Goal: Navigation & Orientation: Go to known website

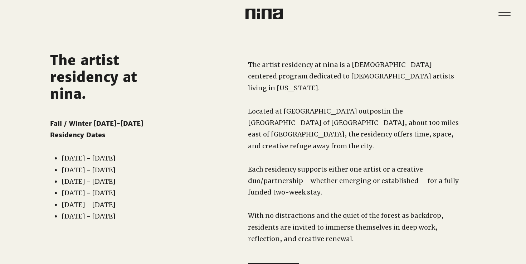
click at [260, 15] on img at bounding box center [264, 14] width 38 height 10
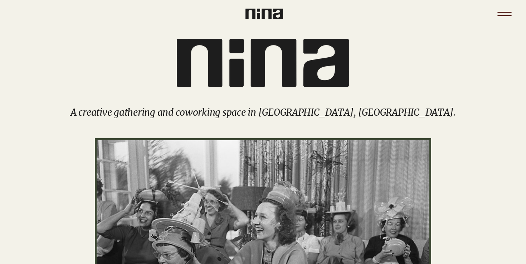
click at [501, 12] on icon "Menu" at bounding box center [504, 12] width 14 height 1
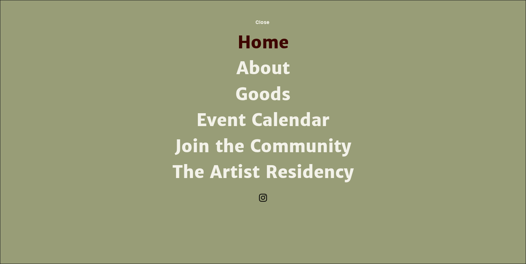
click at [264, 69] on link "About" at bounding box center [263, 68] width 187 height 26
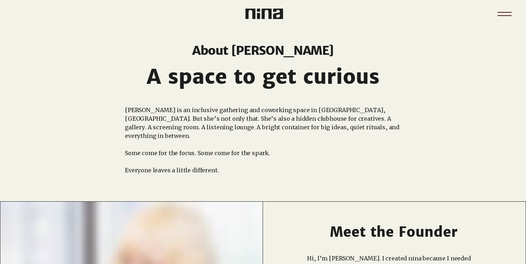
click at [497, 13] on icon "Menu" at bounding box center [504, 13] width 25 height 25
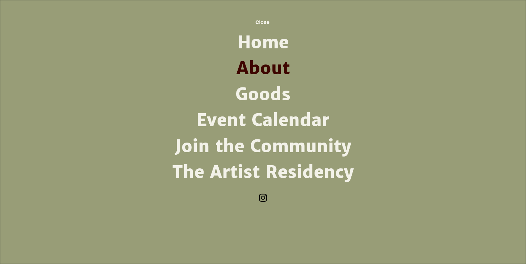
click at [261, 200] on img "Instagram" at bounding box center [263, 197] width 11 height 11
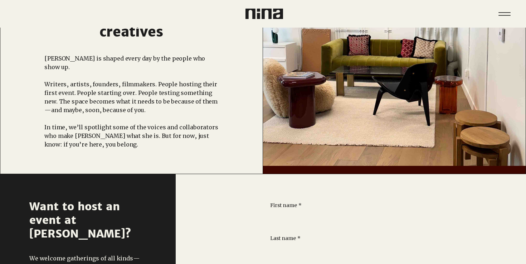
scroll to position [654, 0]
